Goal: Task Accomplishment & Management: Use online tool/utility

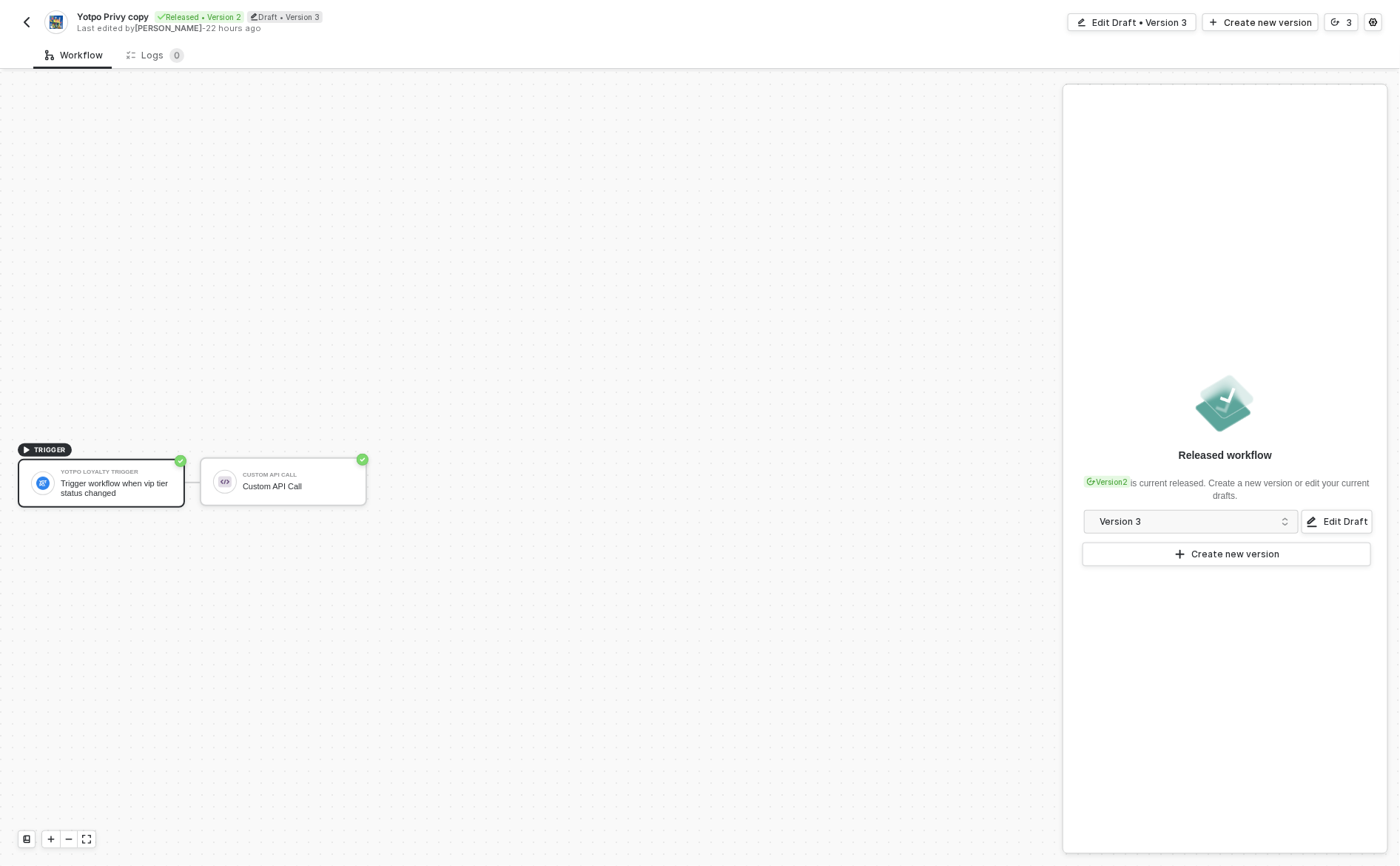
scroll to position [27, 0]
click at [1180, 22] on div "Edit Draft • Version 3" at bounding box center [1140, 22] width 95 height 12
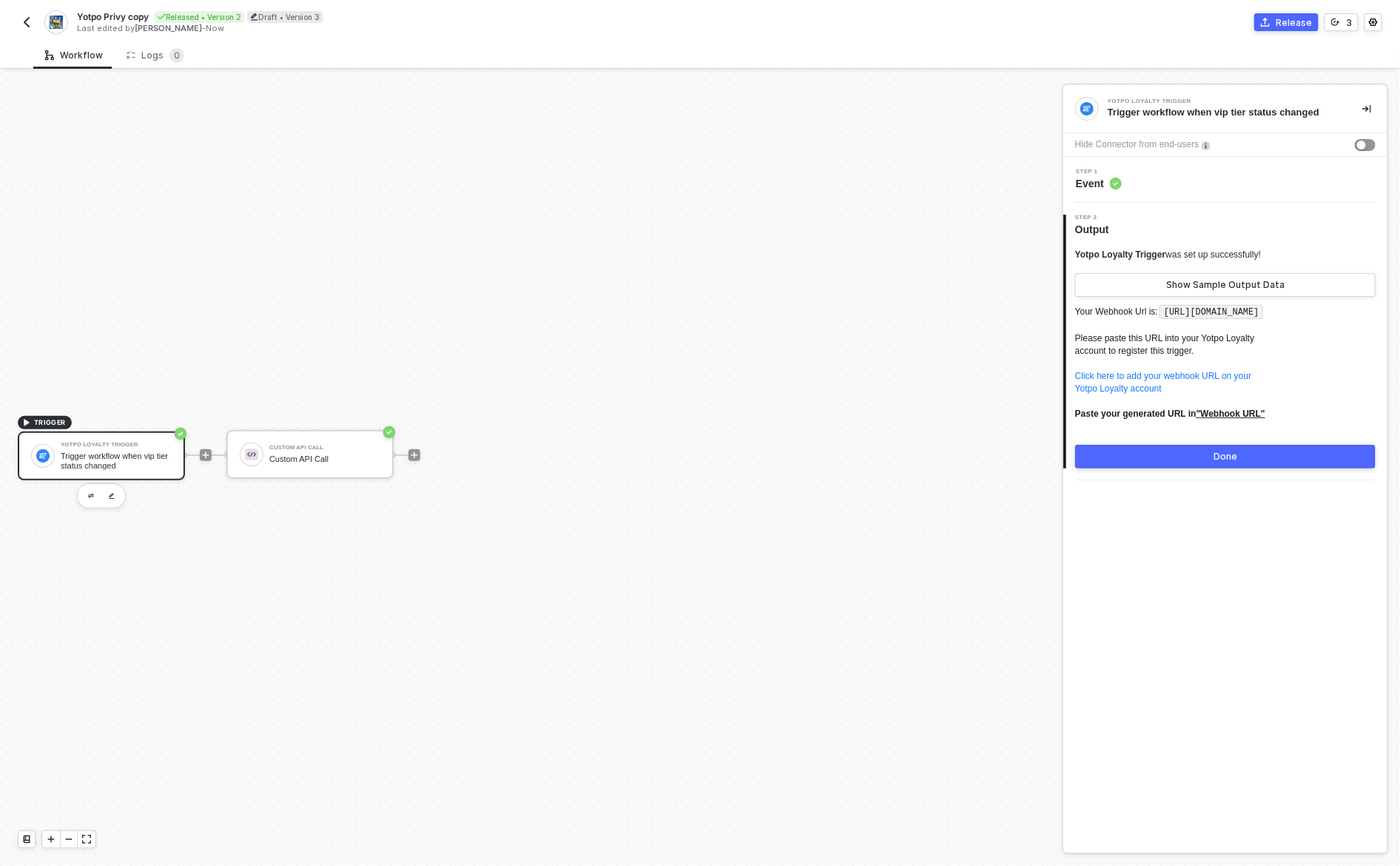
click at [1230, 177] on div "Step 1 Event" at bounding box center [1226, 180] width 320 height 22
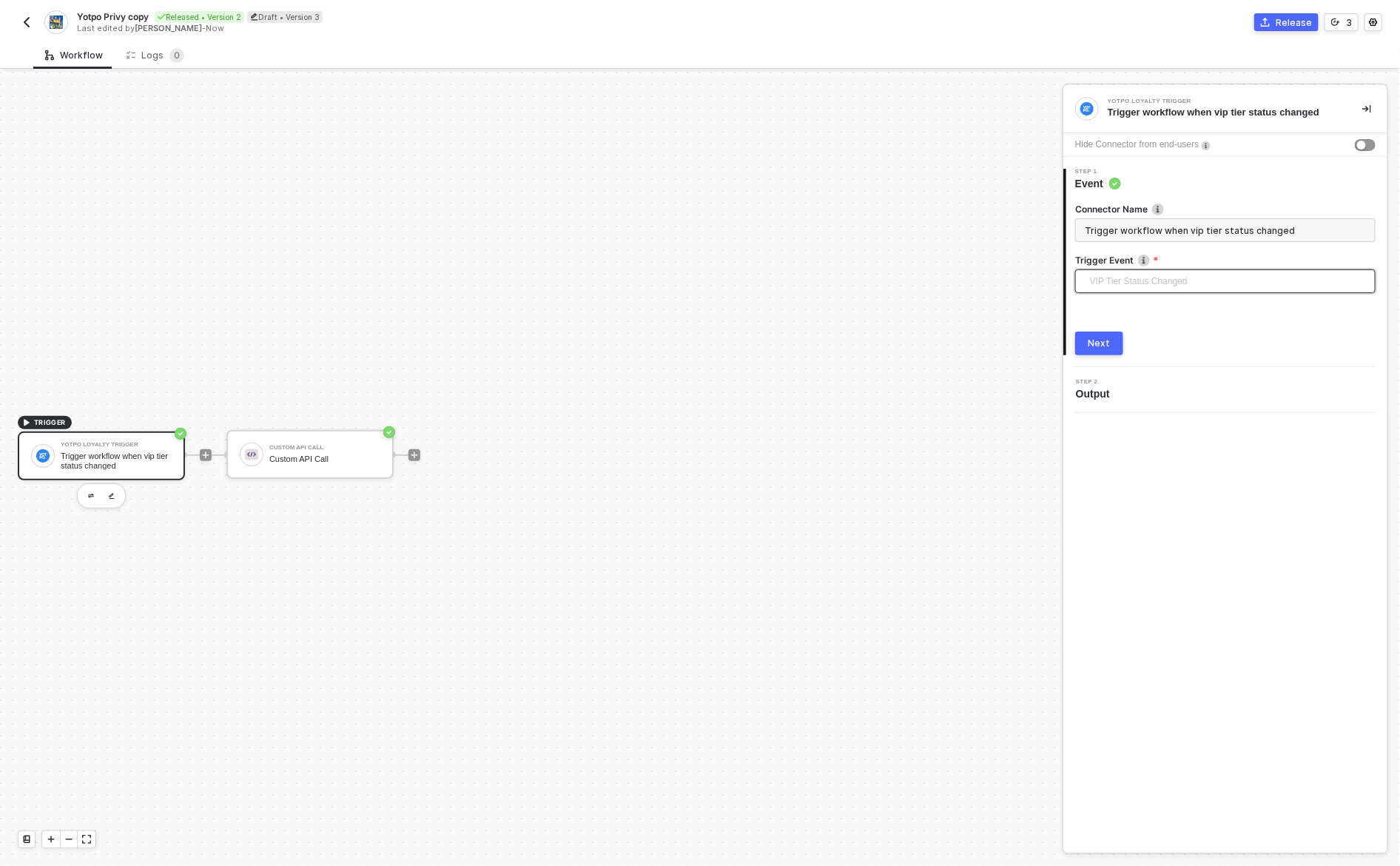
click at [1199, 274] on span "VIP Tier Status Changed" at bounding box center [1228, 281] width 277 height 22
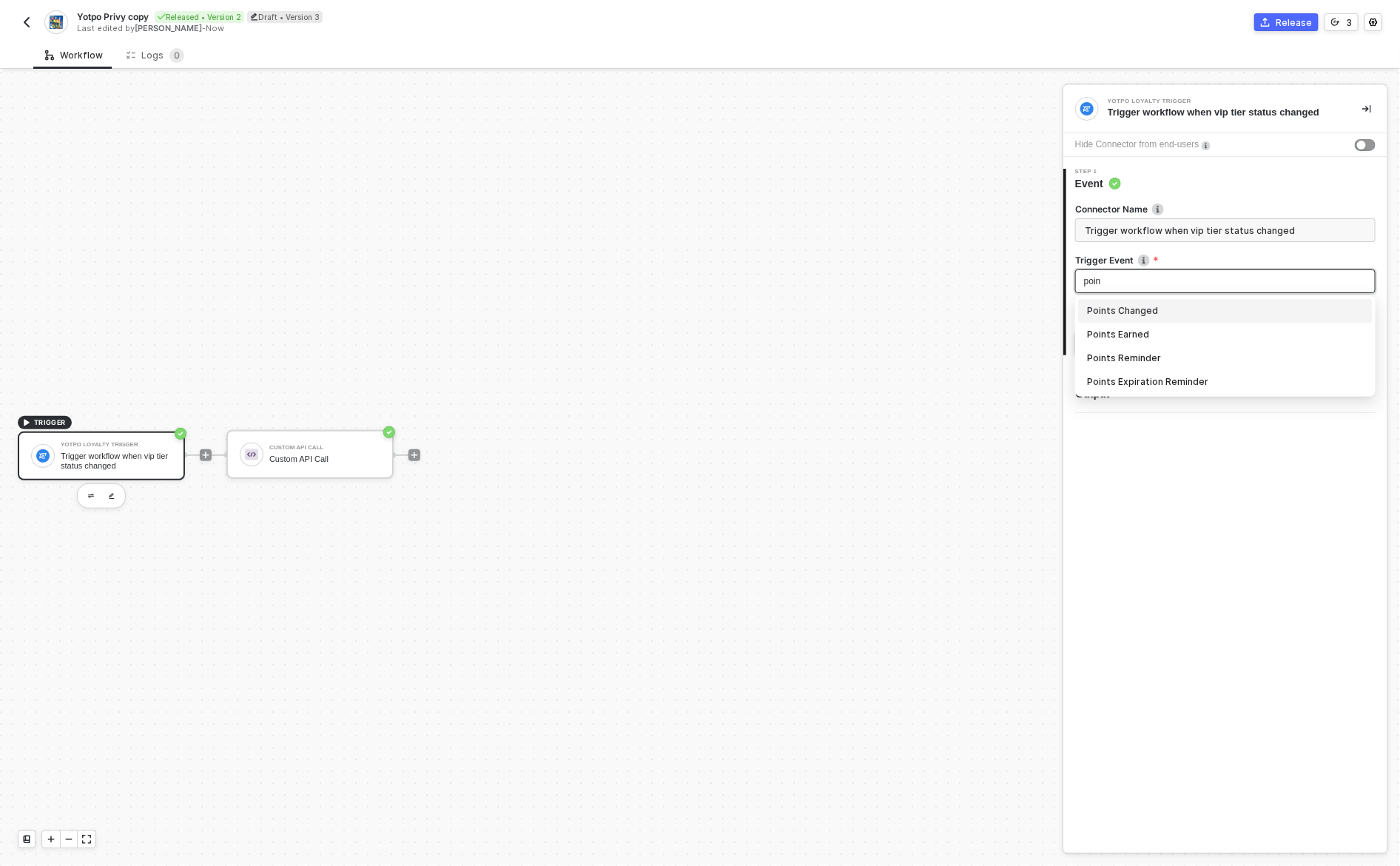
type input "point"
click at [1148, 330] on div "Points Earned" at bounding box center [1224, 334] width 277 height 17
type input "Trigger workflow when points earned"
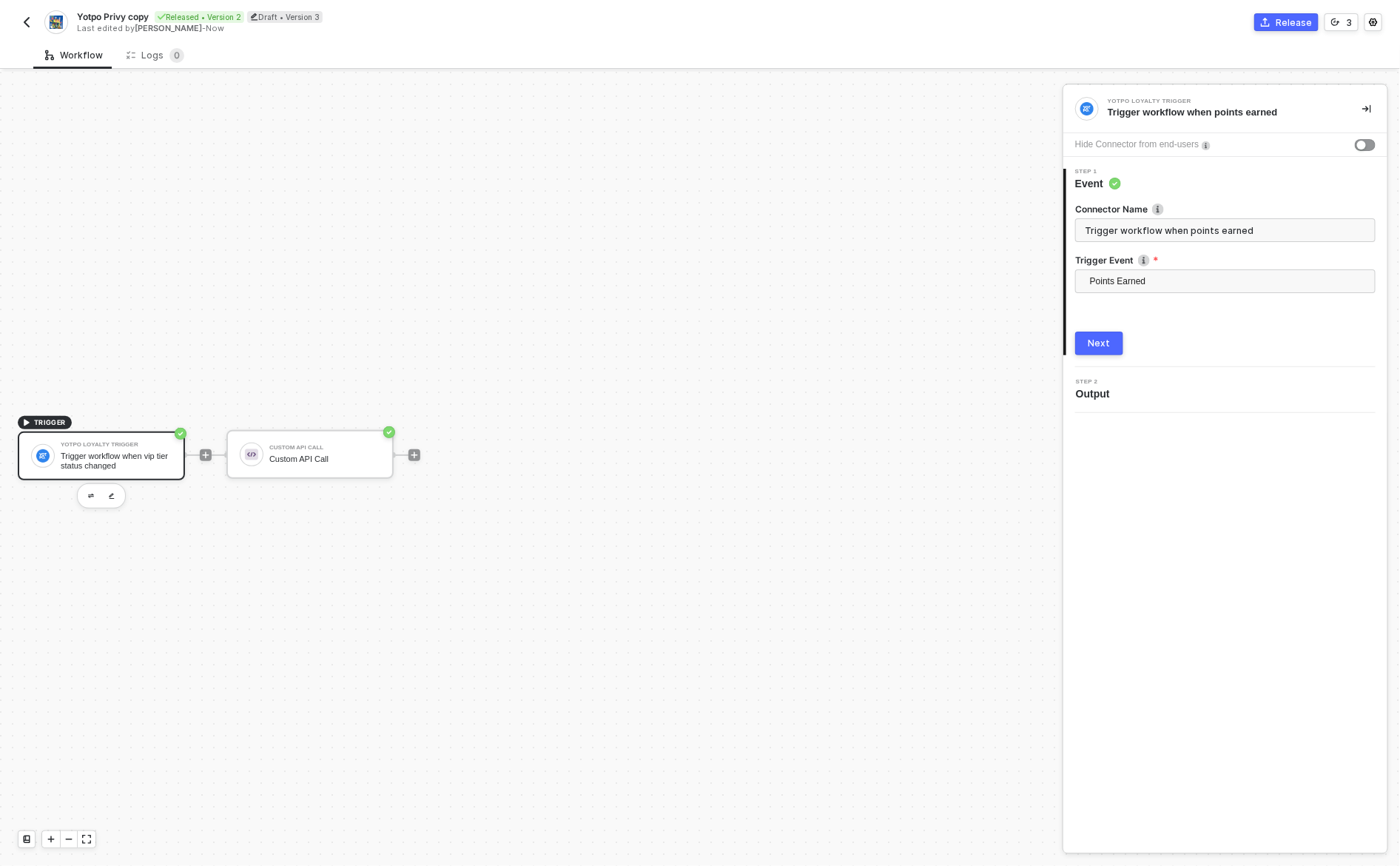
click at [1100, 345] on div "Next" at bounding box center [1099, 344] width 22 height 12
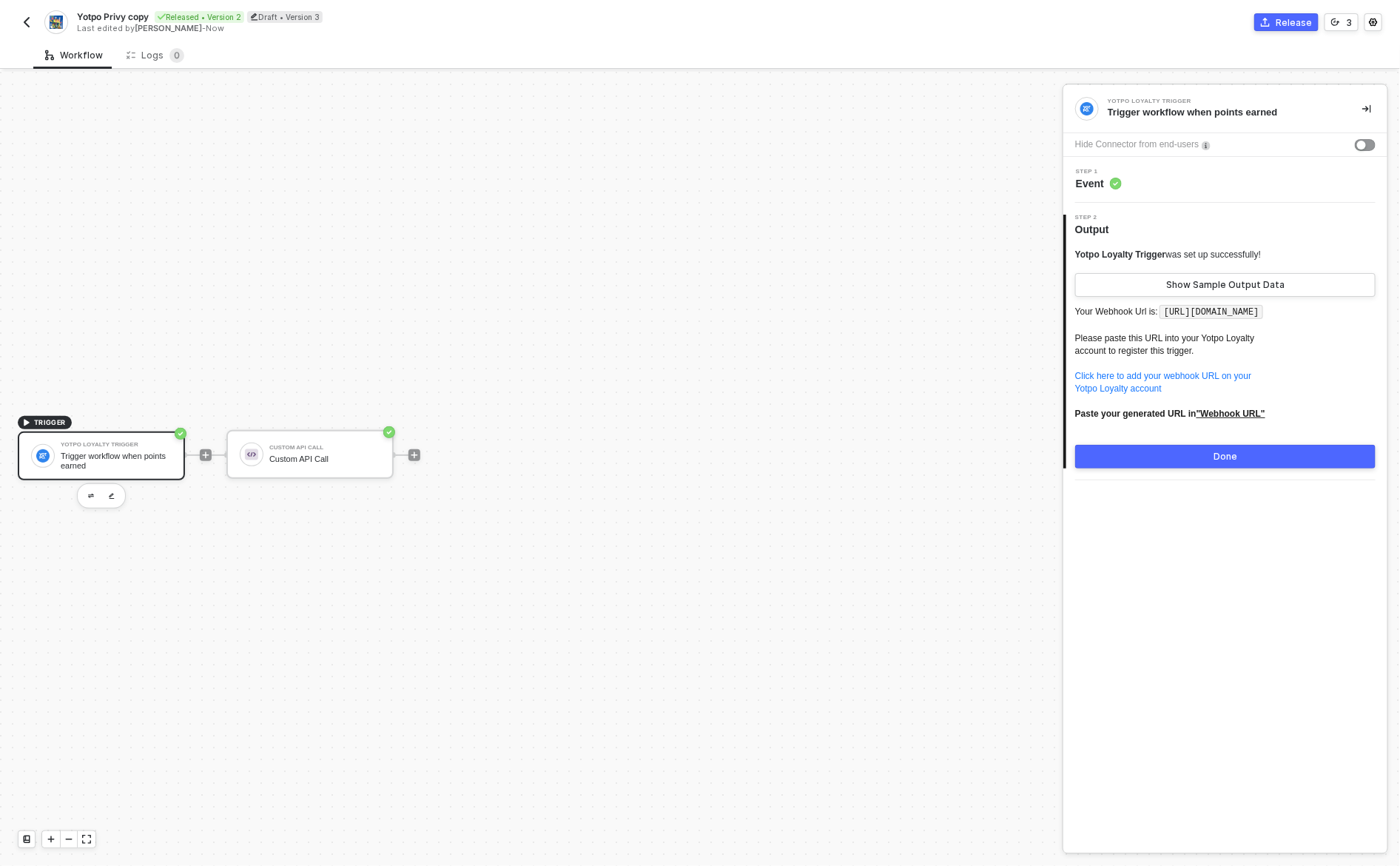
click at [1210, 468] on button "Done" at bounding box center [1224, 456] width 300 height 23
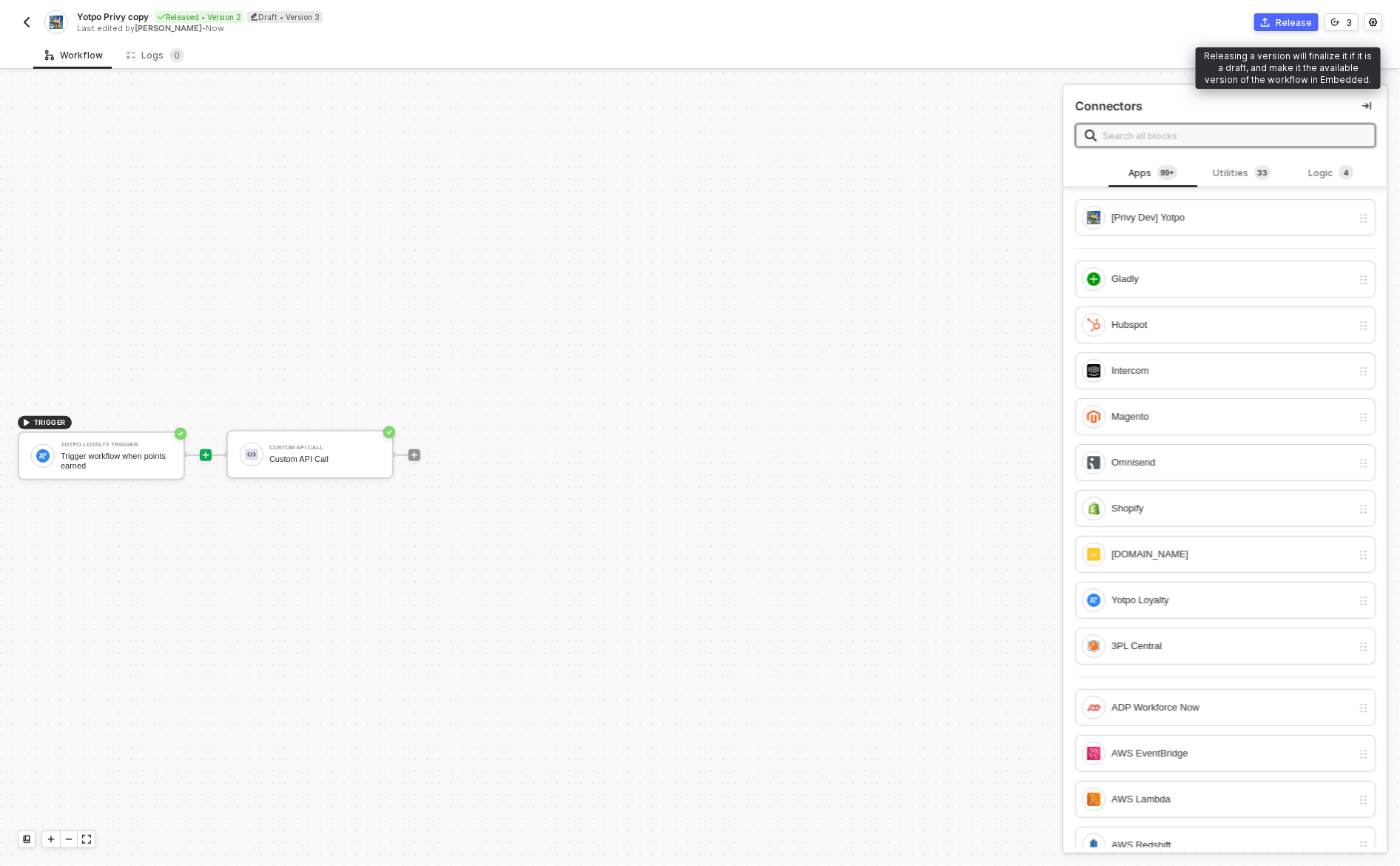
click at [1284, 25] on div "Release" at bounding box center [1294, 22] width 37 height 12
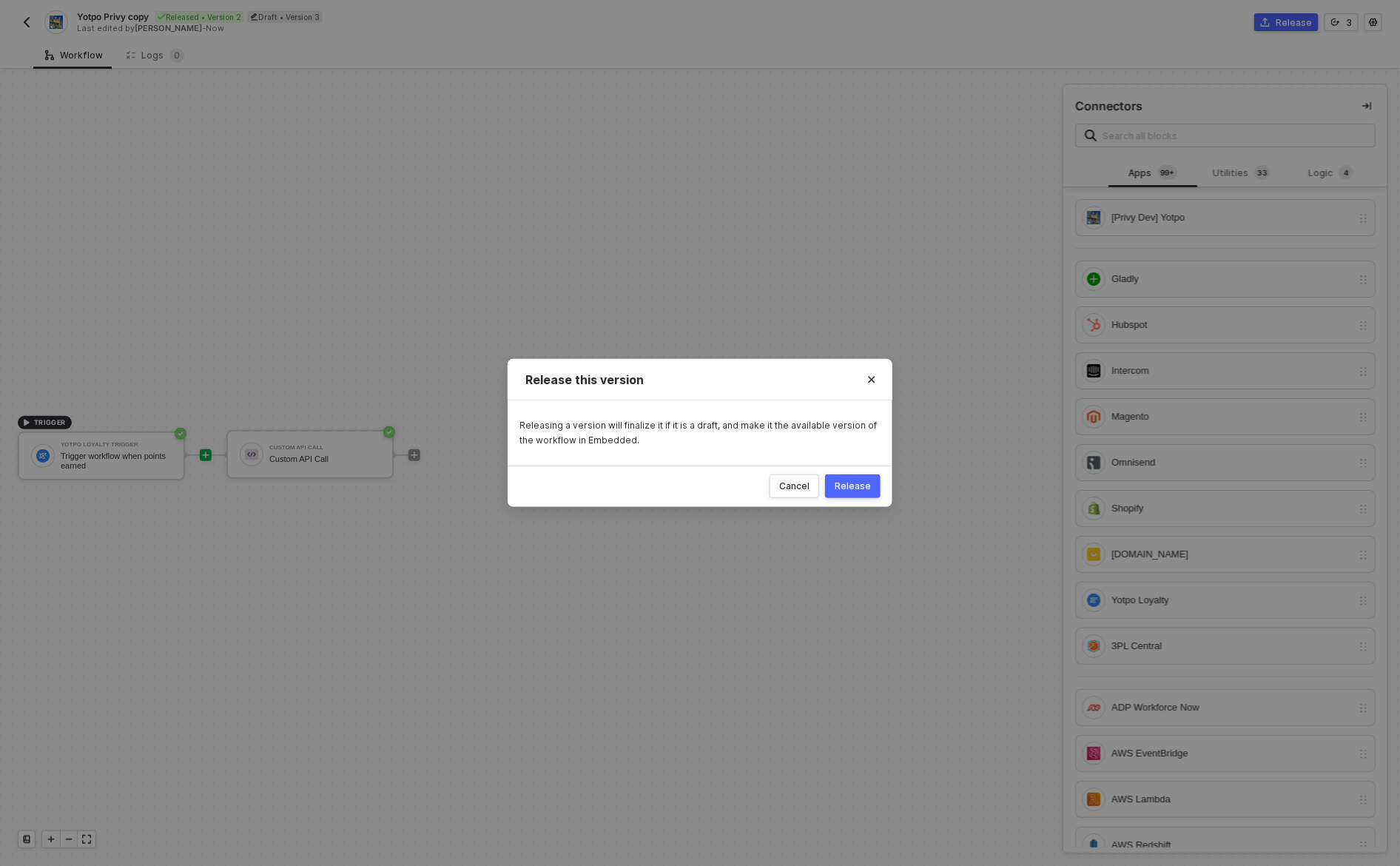
click at [857, 481] on div "Release" at bounding box center [853, 486] width 37 height 12
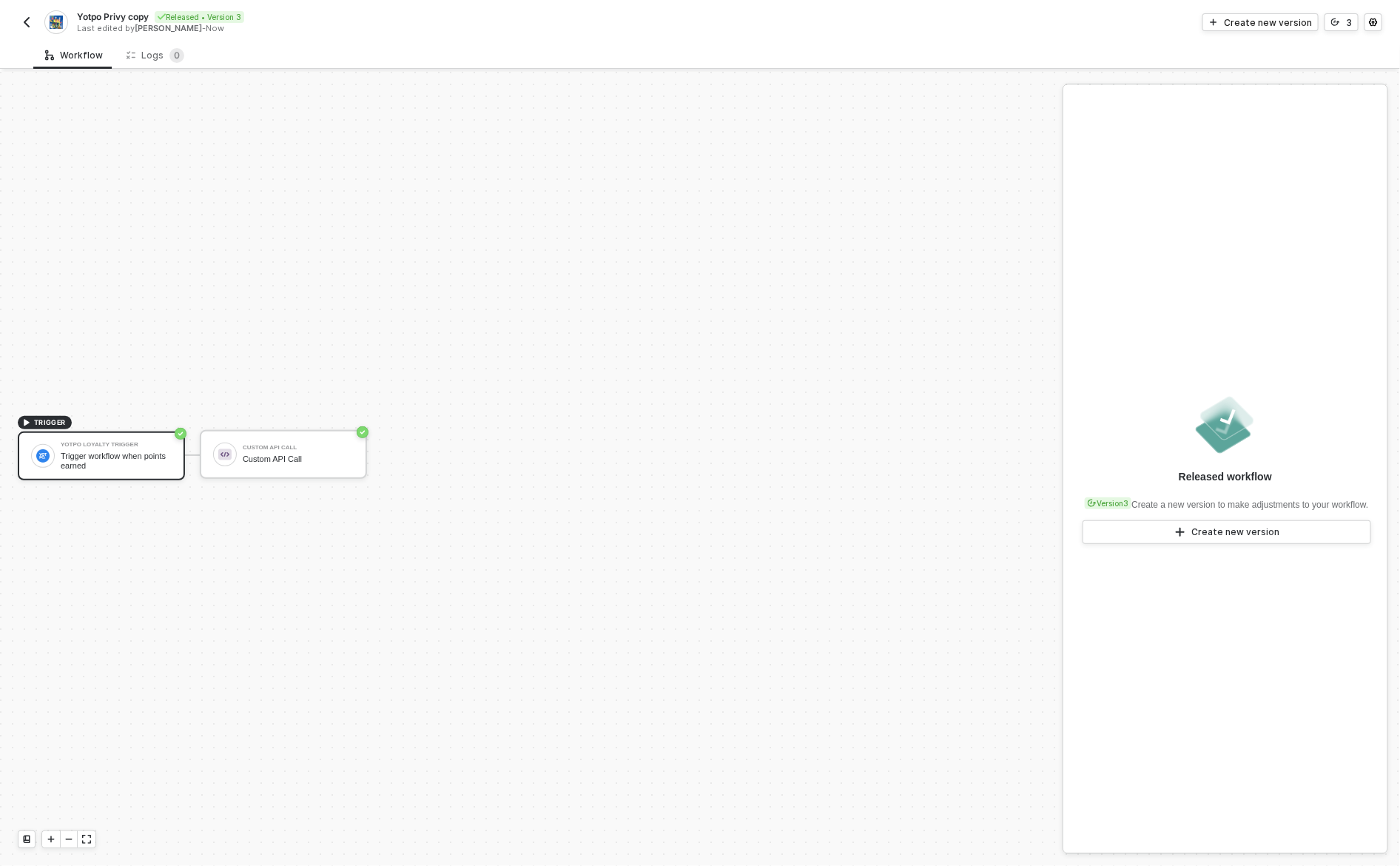
click at [27, 17] on img "button" at bounding box center [27, 22] width 12 height 12
